Goal: Task Accomplishment & Management: Manage account settings

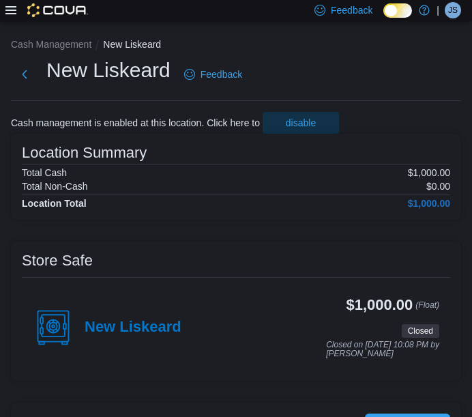
scroll to position [3, 0]
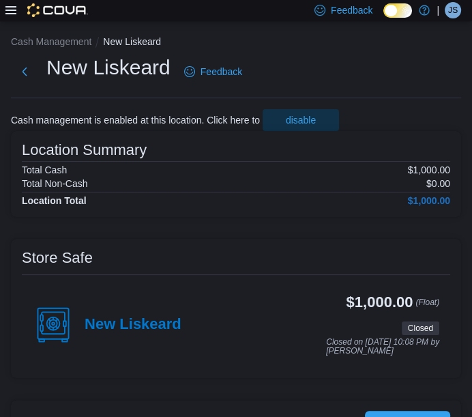
click at [446, 12] on div "JS" at bounding box center [453, 10] width 16 height 16
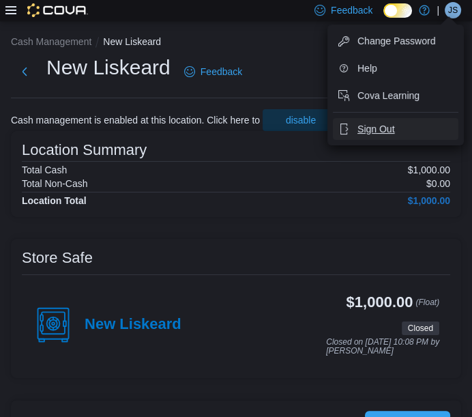
click at [379, 130] on span "Sign Out" at bounding box center [376, 129] width 37 height 14
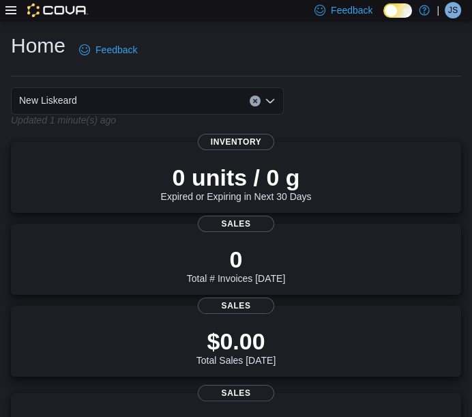
click at [454, 7] on span "JS" at bounding box center [453, 10] width 10 height 16
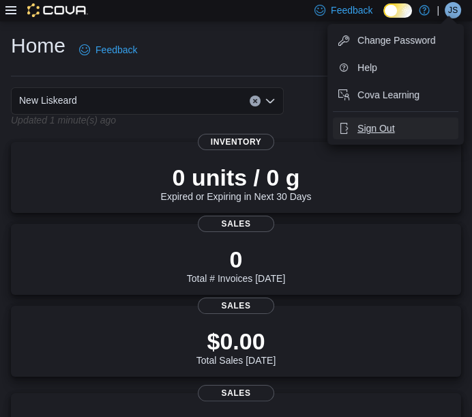
click at [389, 125] on span "Sign Out" at bounding box center [376, 128] width 37 height 14
